Goal: Navigation & Orientation: Find specific page/section

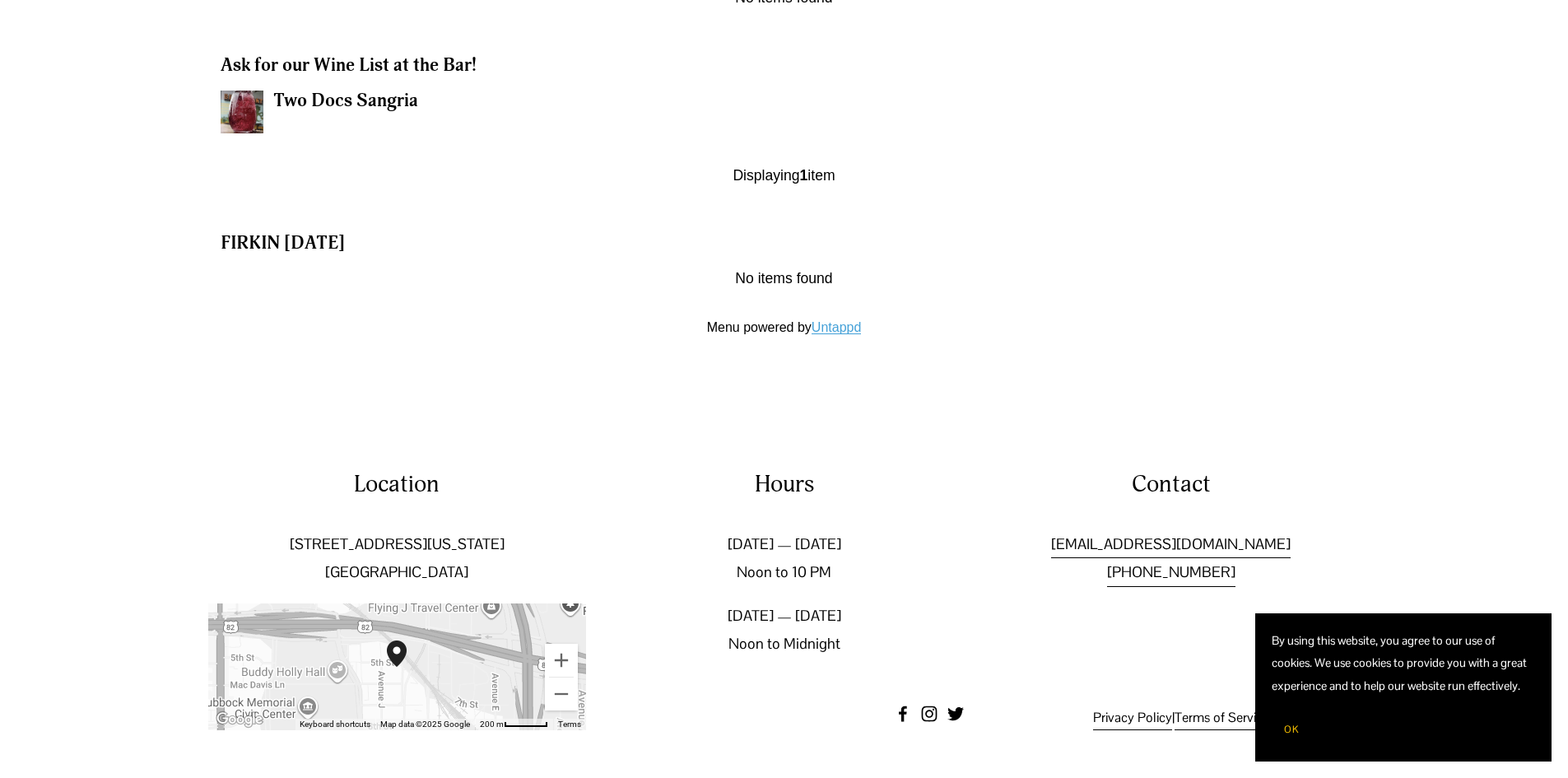
scroll to position [2203, 0]
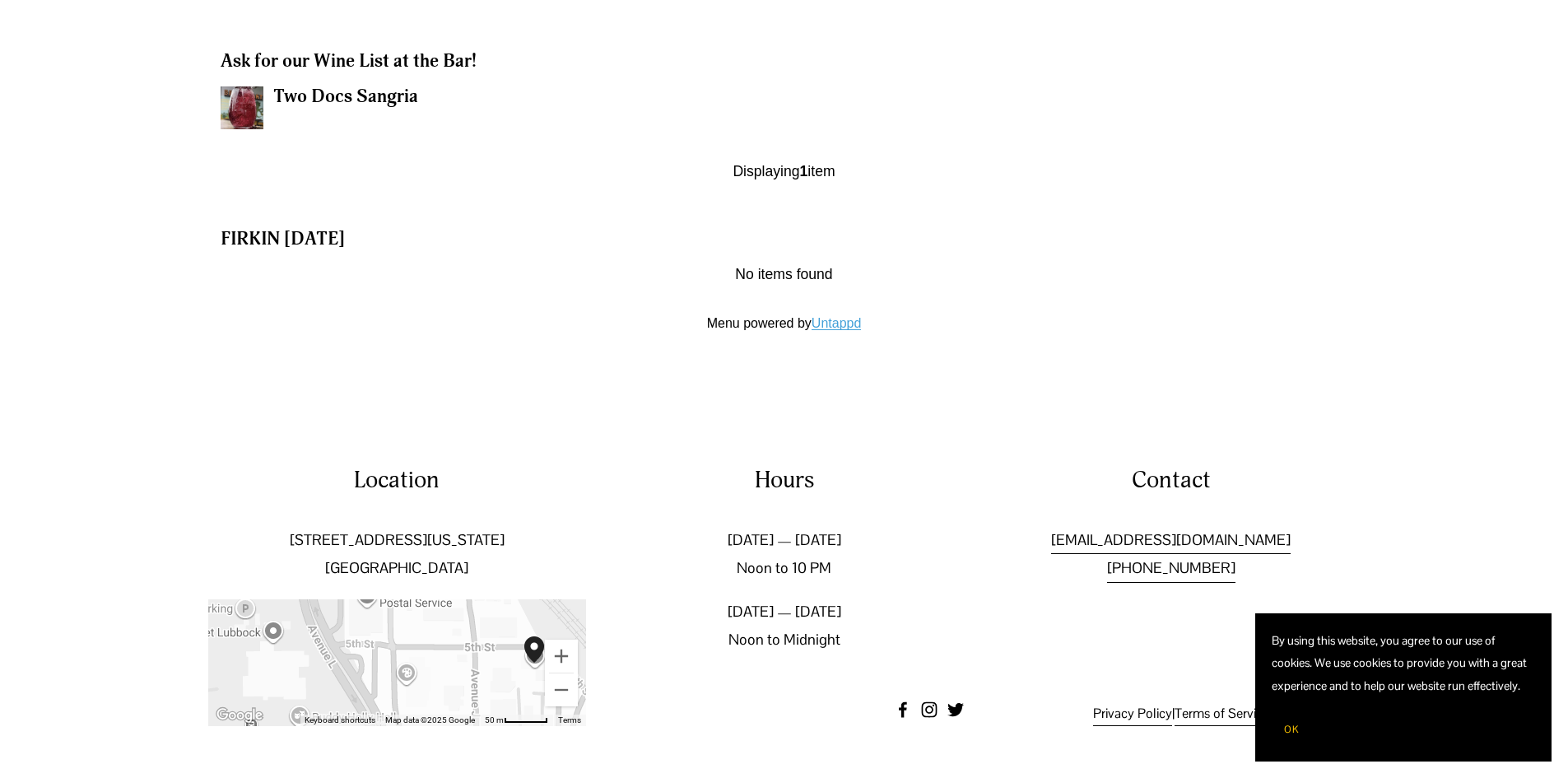
drag, startPoint x: 421, startPoint y: 661, endPoint x: 720, endPoint y: 746, distance: 310.8
click at [720, 746] on div "Location 502 Texas Ave Lubbock, TX 79401 To navigate the map with touch gesture…" at bounding box center [784, 594] width 1568 height 365
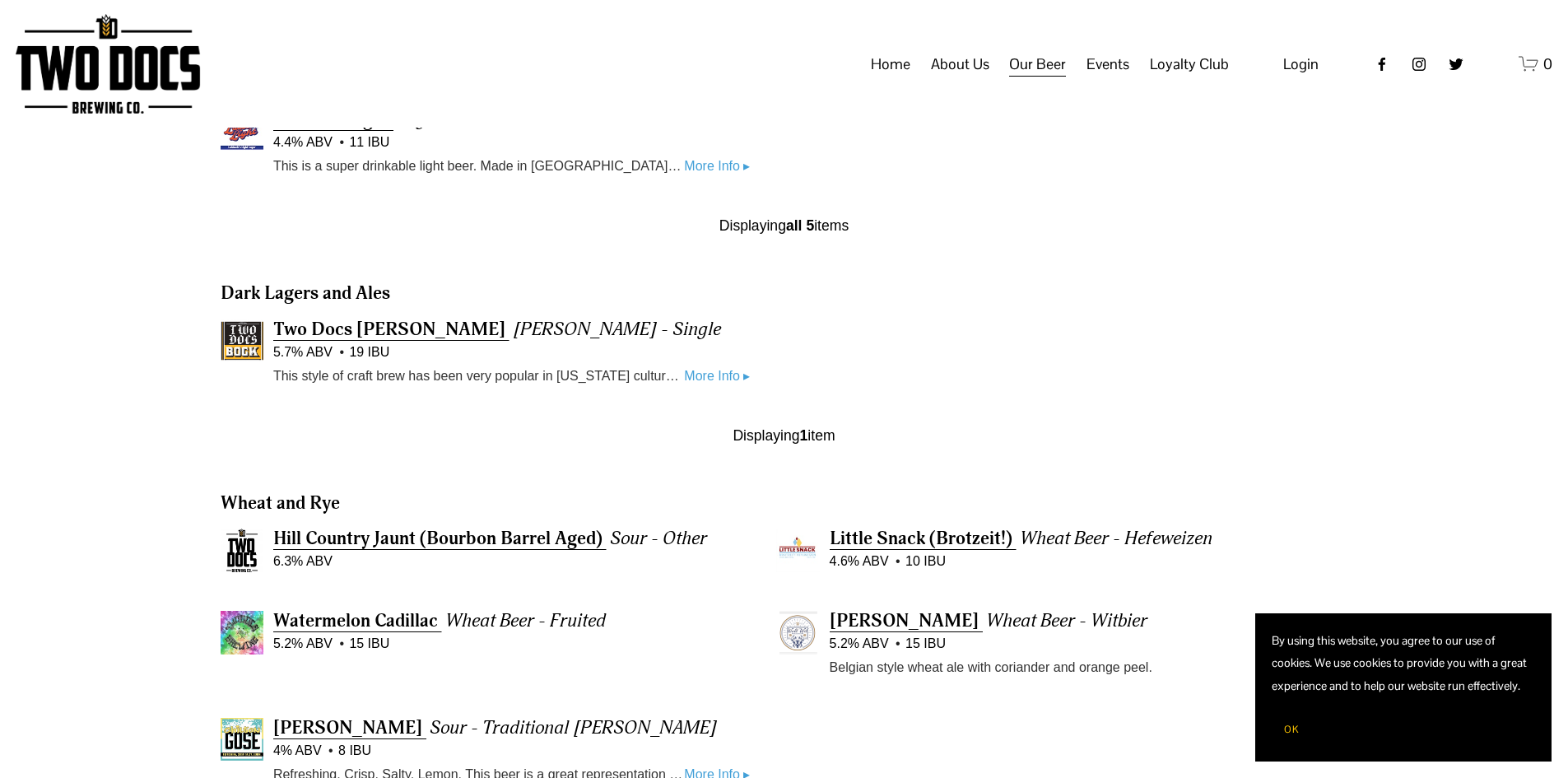
scroll to position [1216, 0]
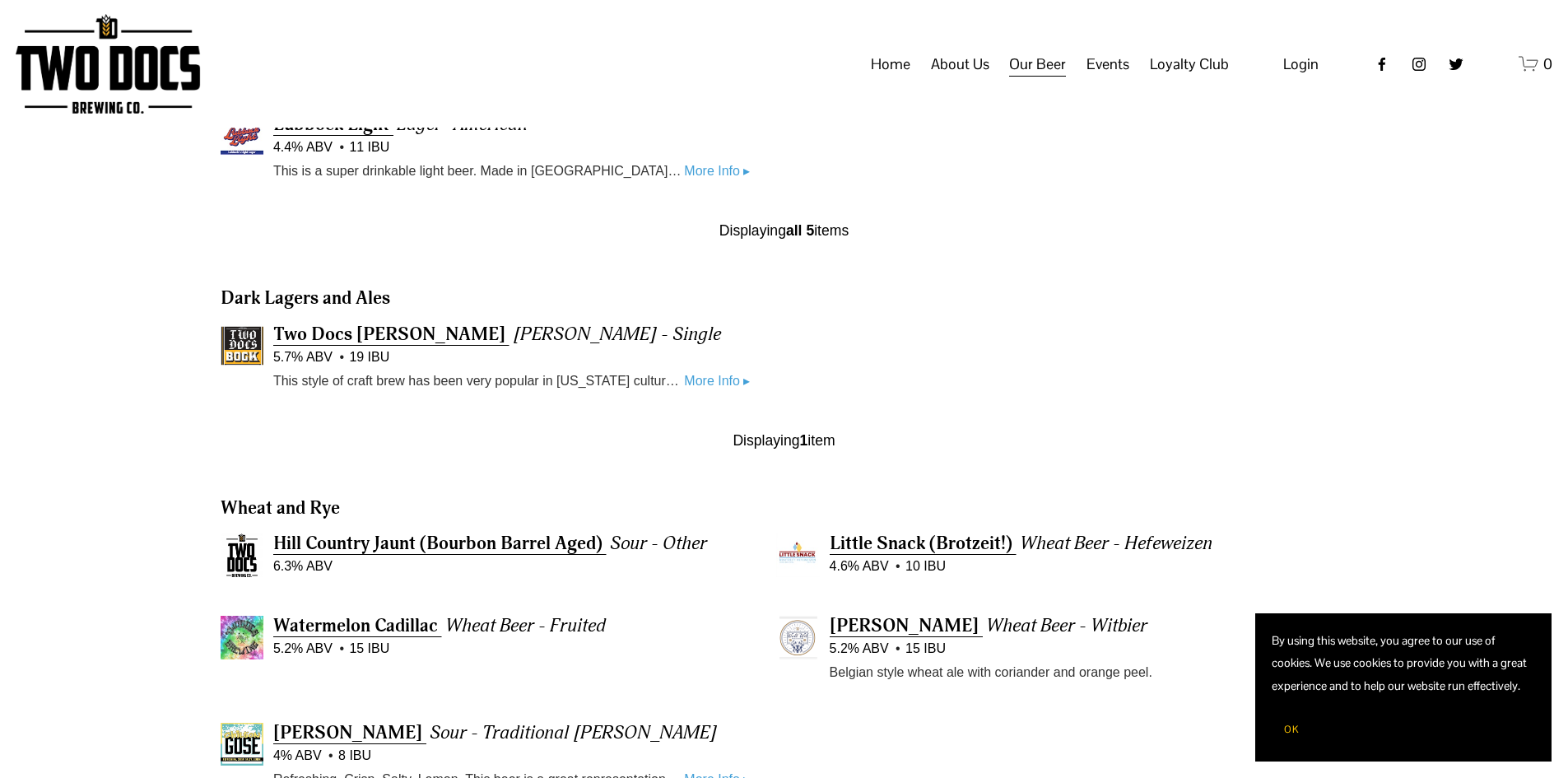
click at [0, 0] on span "Distribution Map" at bounding box center [0, 0] width 0 height 0
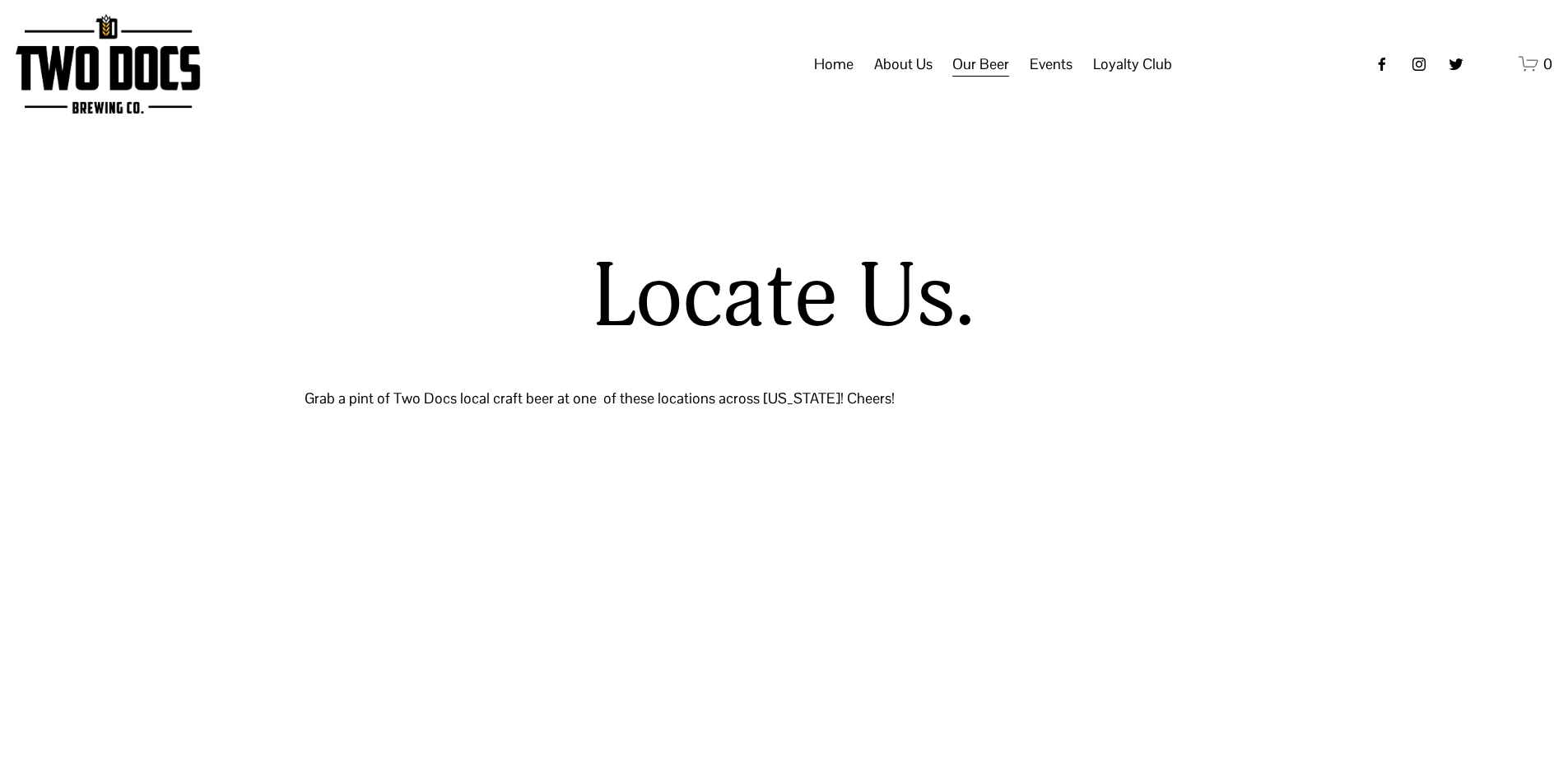
select select "**"
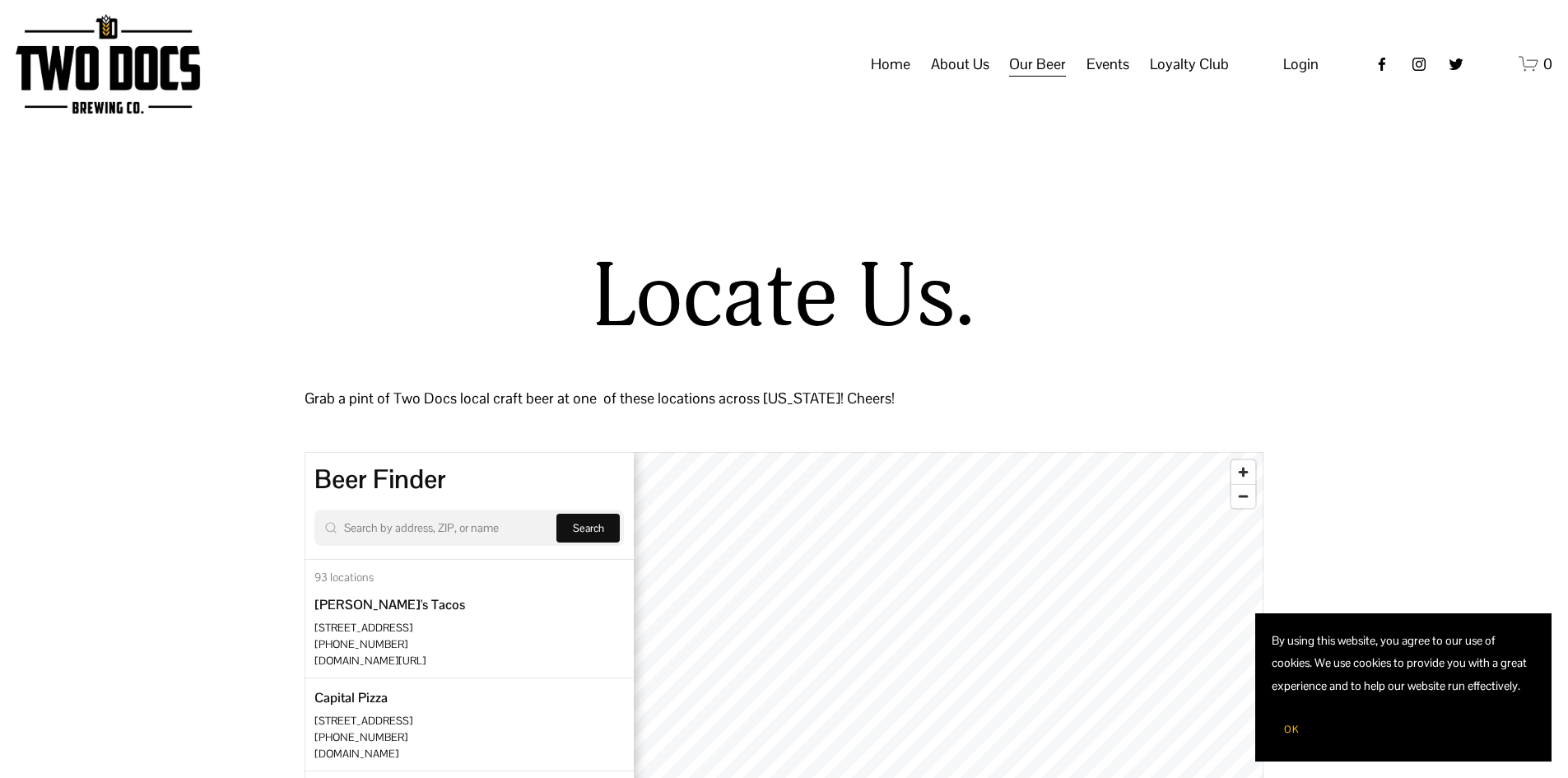
click at [968, 78] on span "About Us" at bounding box center [960, 64] width 59 height 28
click at [0, 0] on span "Our Mission" at bounding box center [0, 0] width 0 height 0
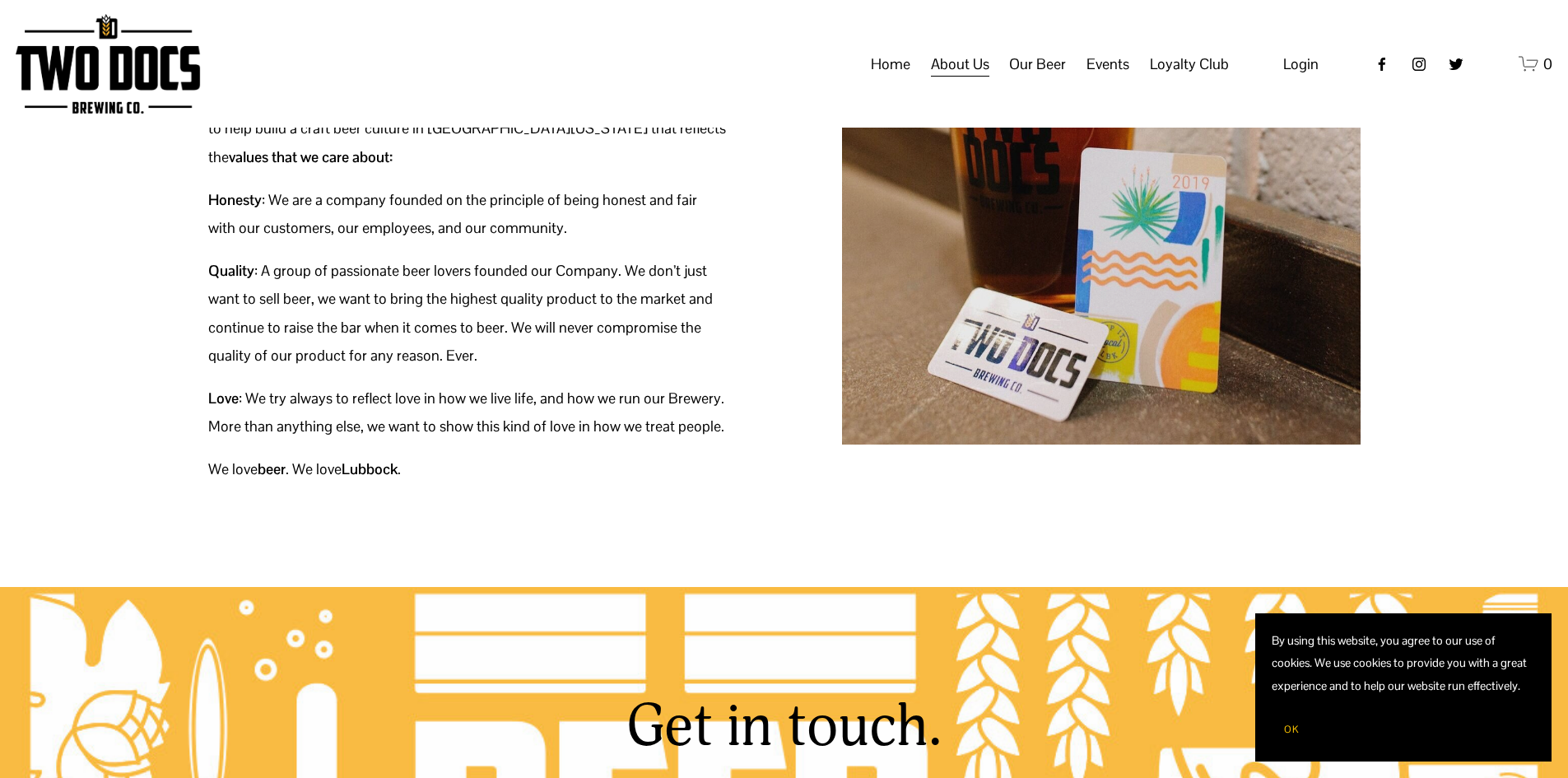
scroll to position [267, 0]
